Goal: Understand process/instructions: Learn how to perform a task or action

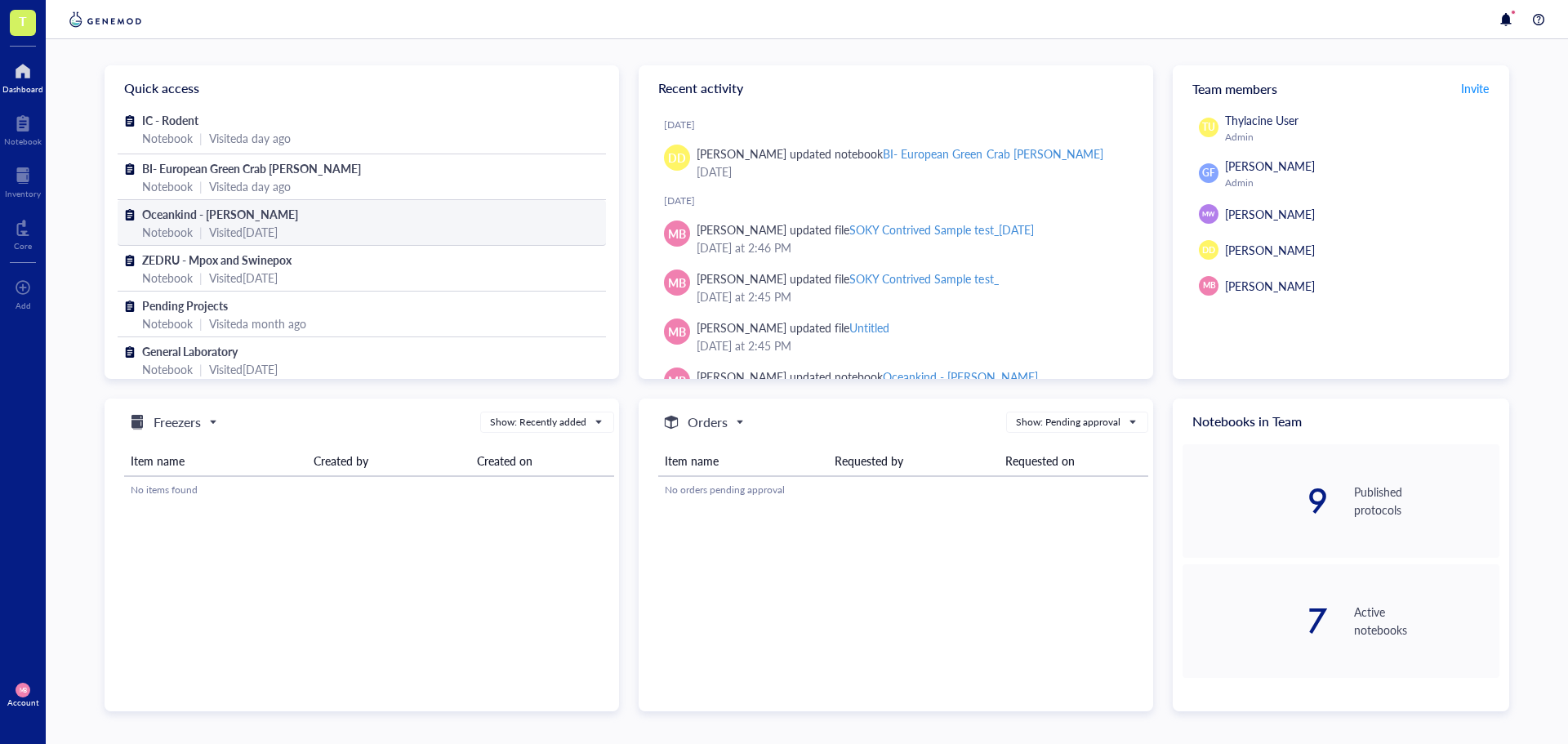
click at [344, 212] on div "Oceankind - [PERSON_NAME]" at bounding box center [361, 213] width 439 height 18
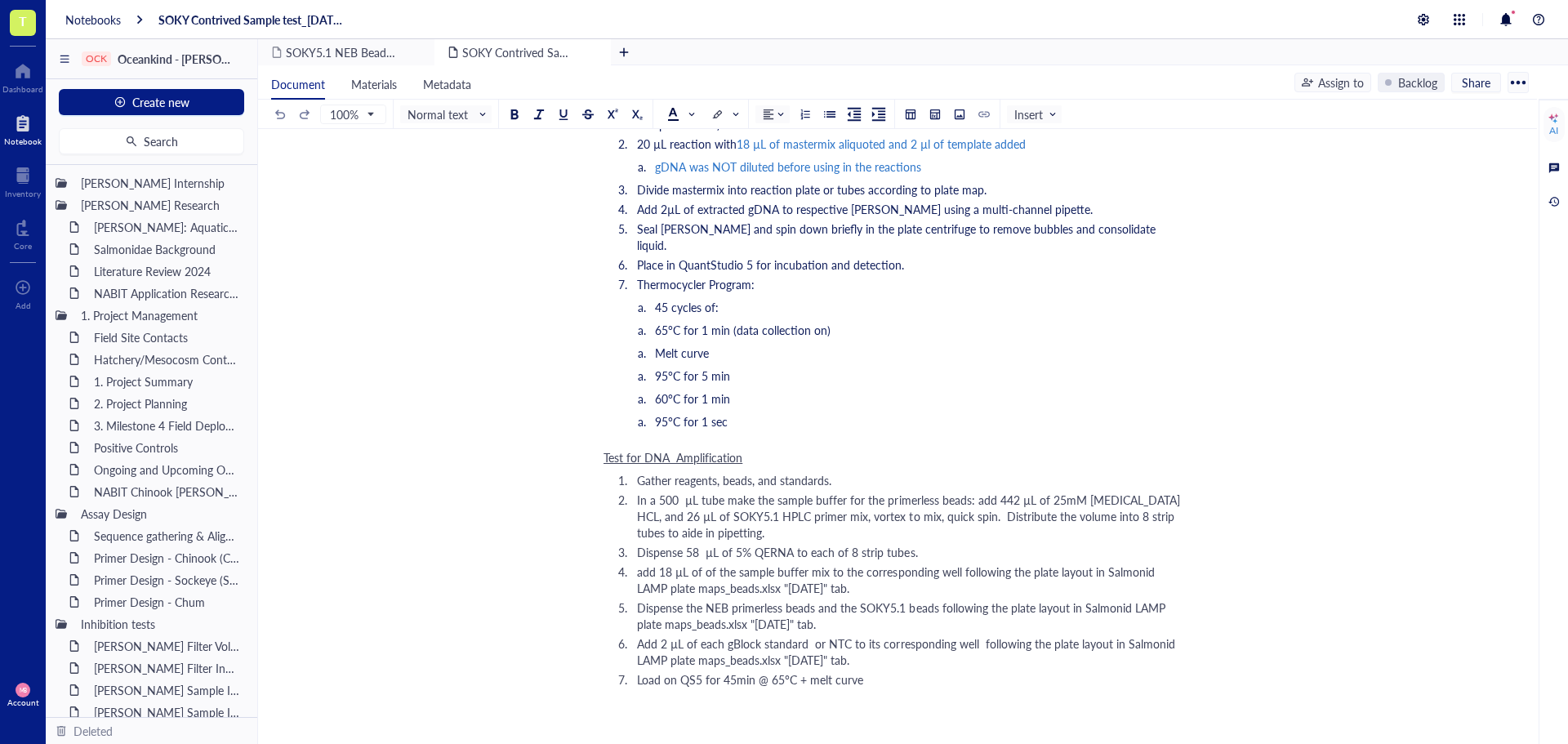
scroll to position [2368, 0]
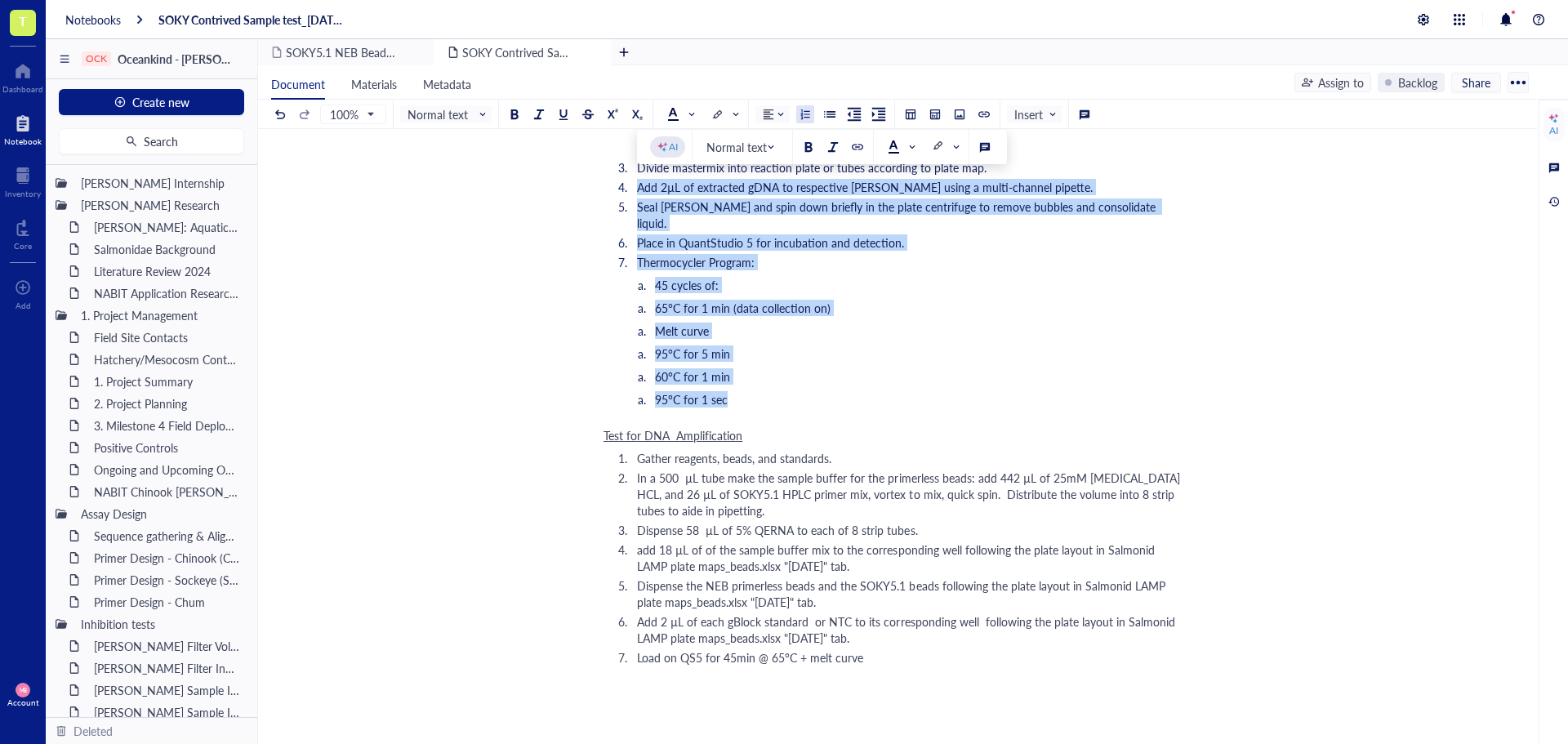
drag, startPoint x: 733, startPoint y: 385, endPoint x: 595, endPoint y: 182, distance: 245.5
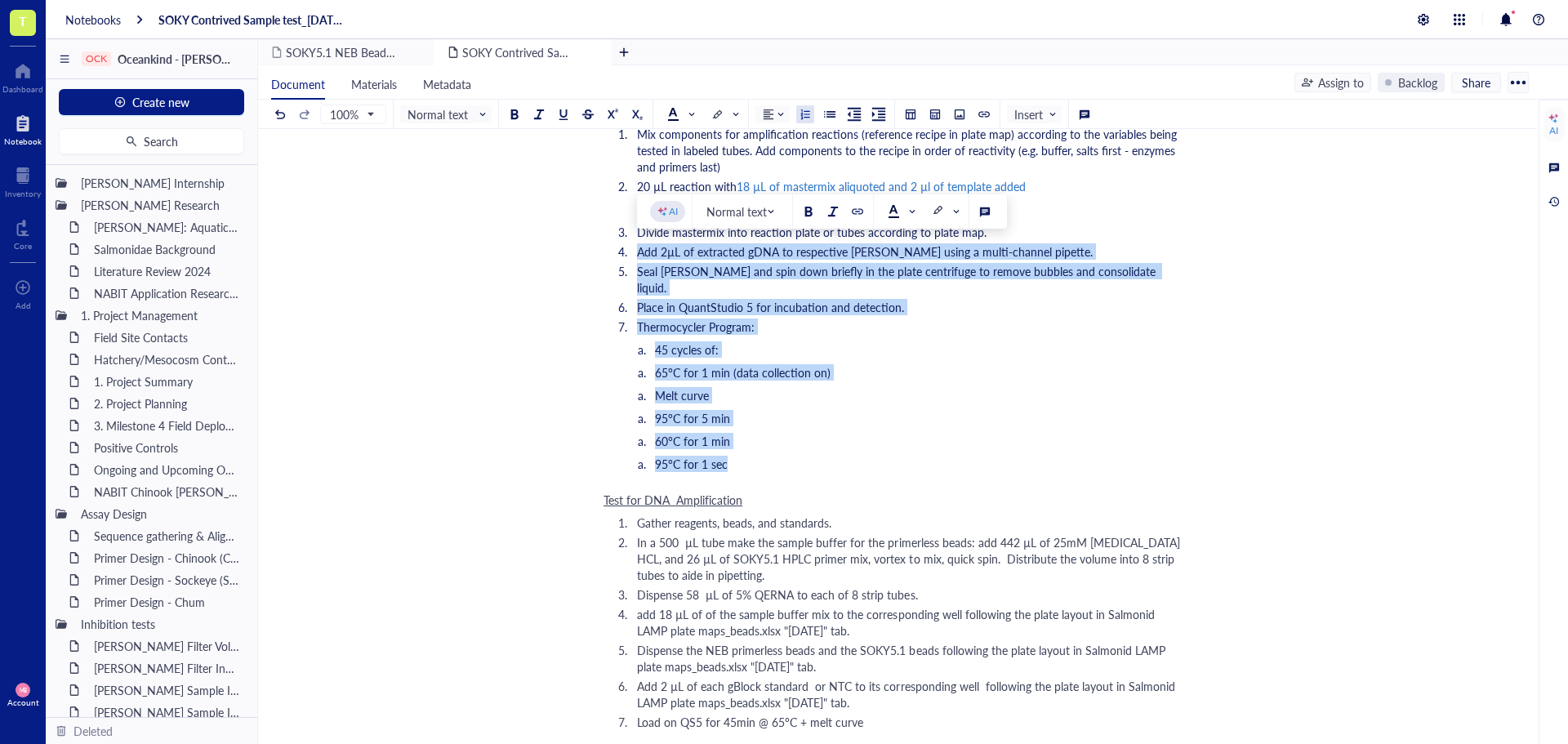
scroll to position [2205, 0]
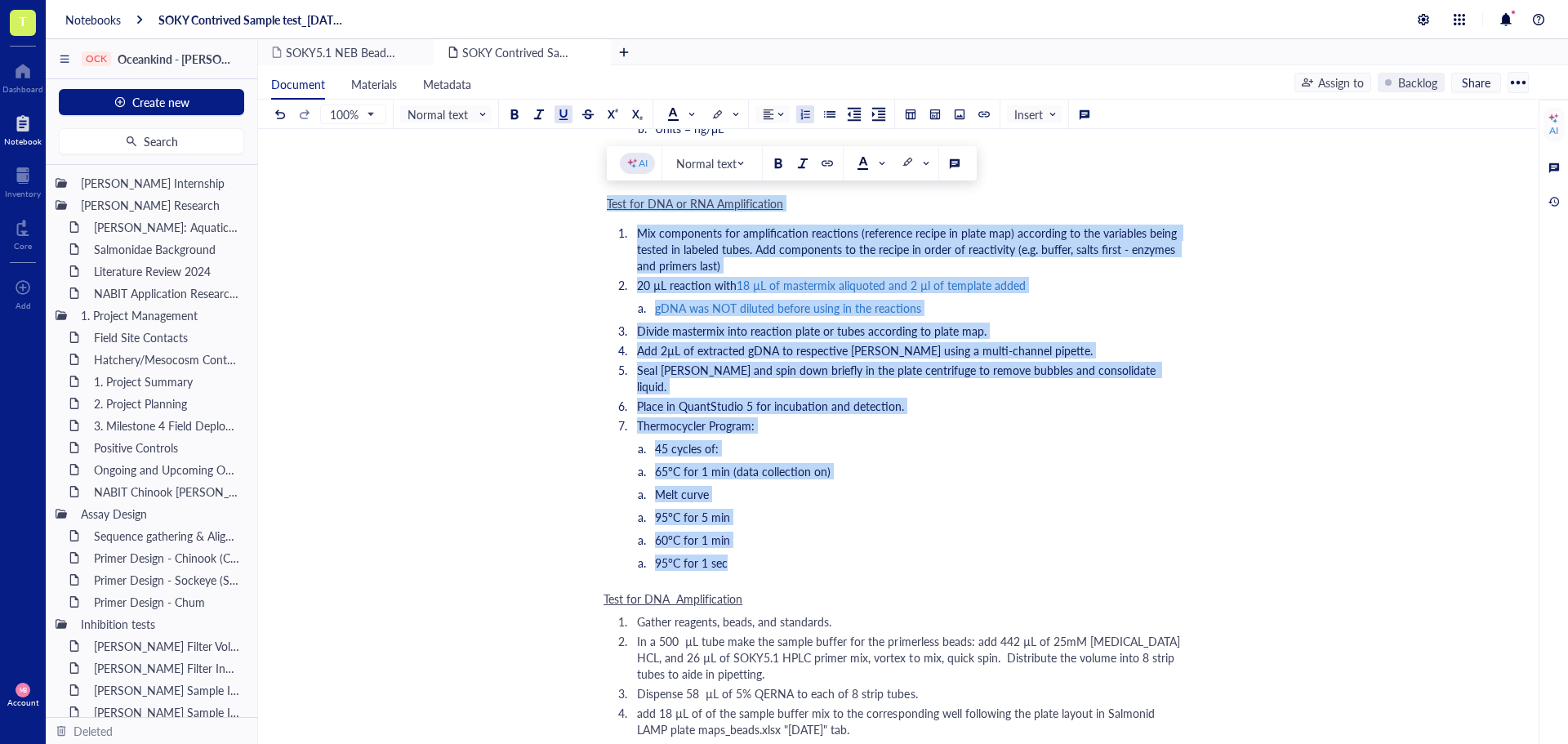
drag, startPoint x: 608, startPoint y: 204, endPoint x: 751, endPoint y: 542, distance: 367.0
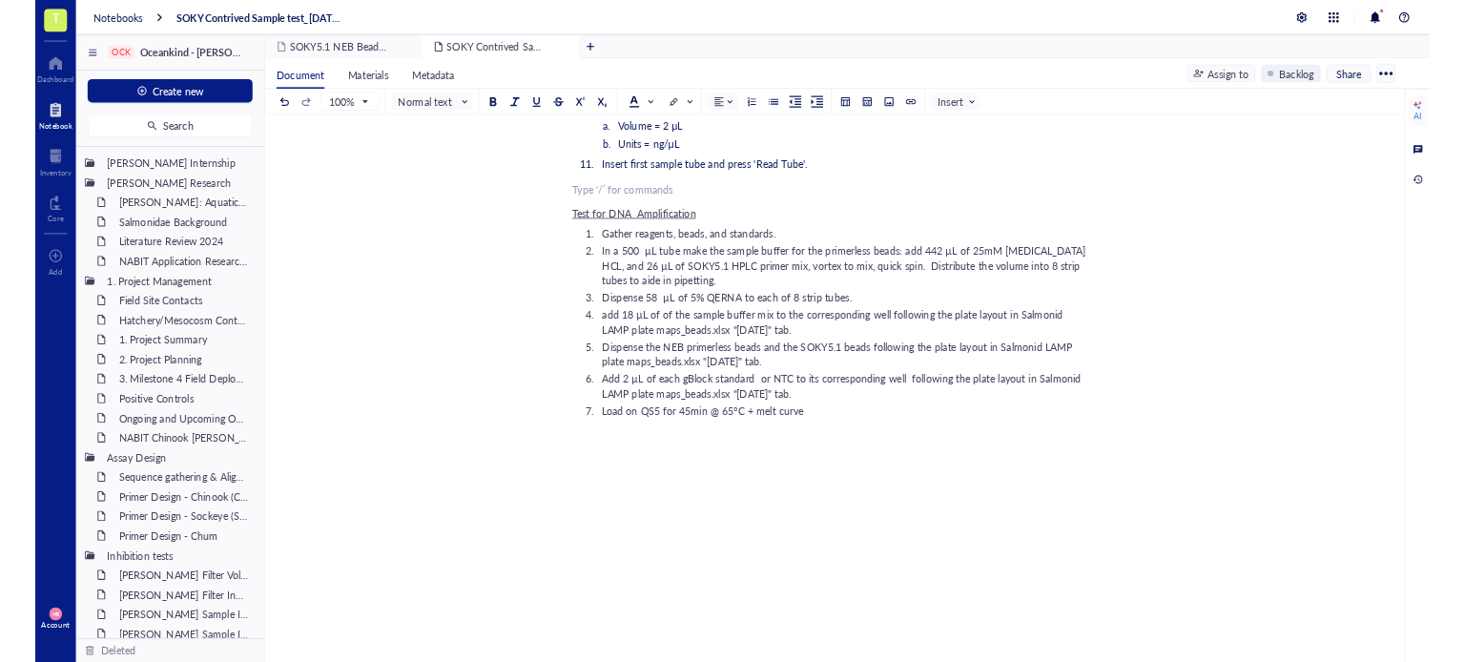
scroll to position [2537, 0]
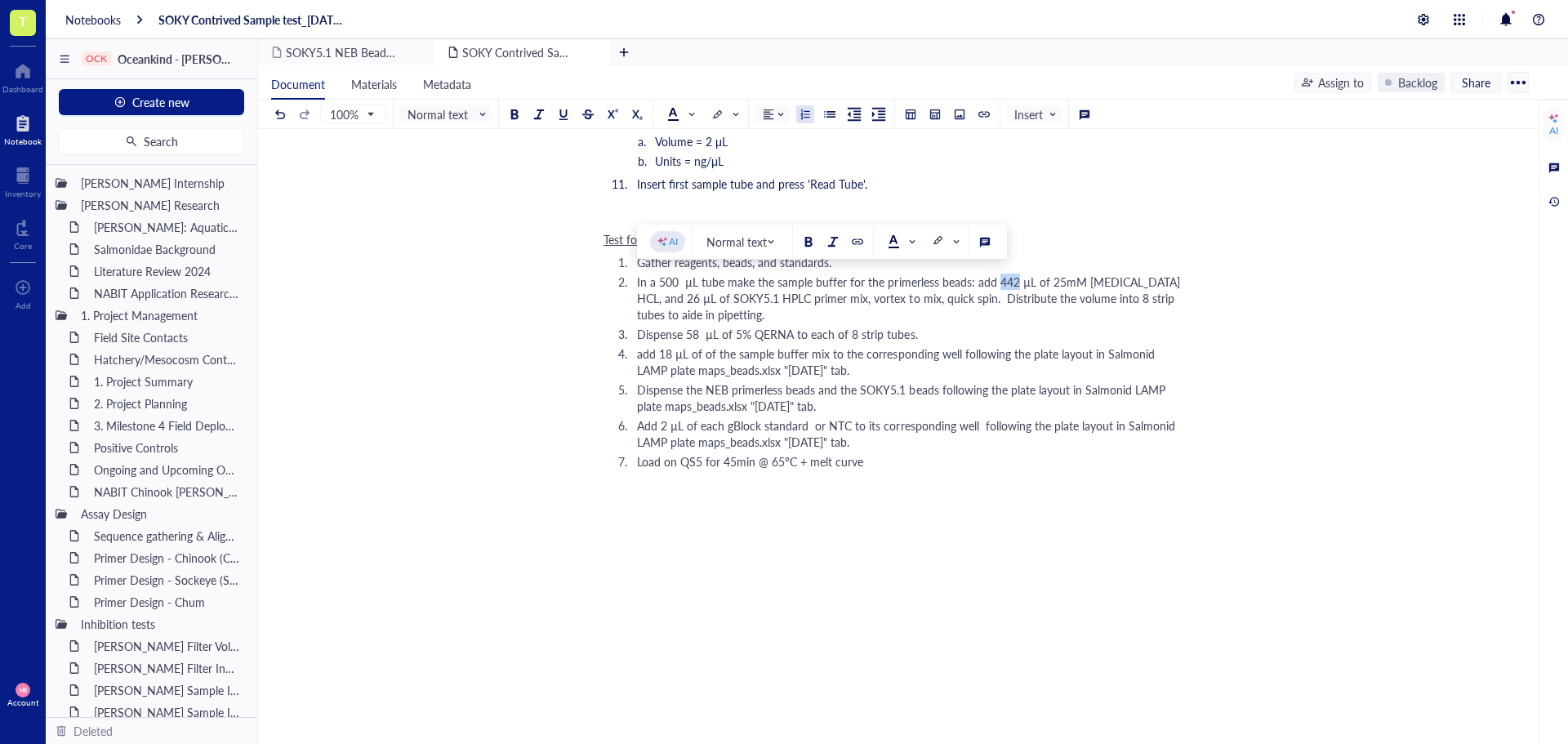
drag, startPoint x: 1016, startPoint y: 279, endPoint x: 998, endPoint y: 279, distance: 18.0
click at [998, 279] on span "In a 500 µL tube make the sample buffer for the primerless beads: add 442 µL of…" at bounding box center [910, 298] width 546 height 49
drag, startPoint x: 1164, startPoint y: 281, endPoint x: 1154, endPoint y: 280, distance: 10.0
click at [1154, 280] on span "In a 500 µL tube make the sample buffer for the primerless beads: add 340 µL of…" at bounding box center [910, 298] width 546 height 49
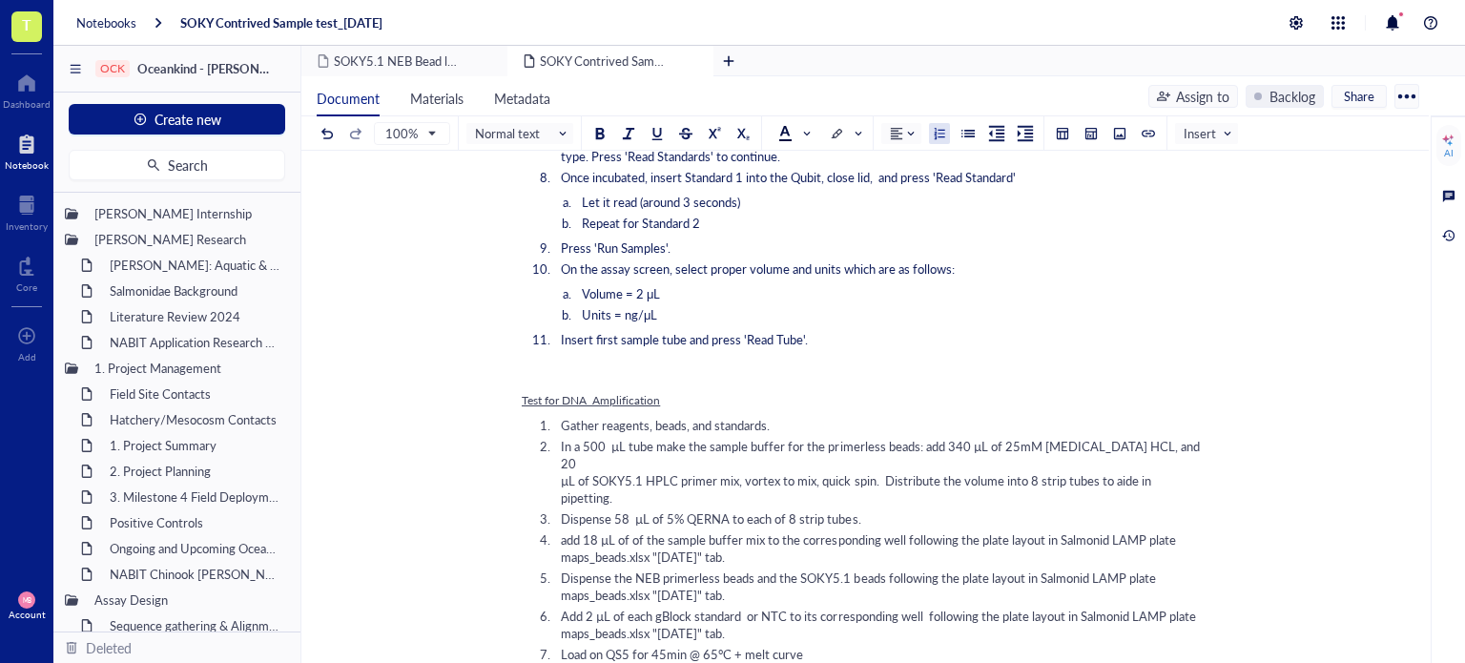
scroll to position [2198, 0]
